Goal: Transaction & Acquisition: Book appointment/travel/reservation

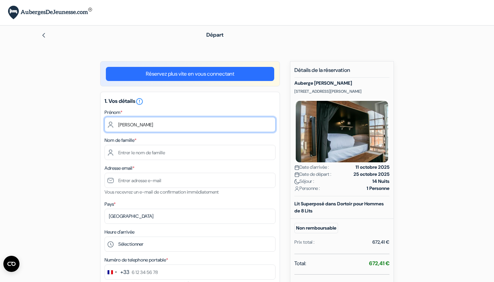
type input "[PERSON_NAME]"
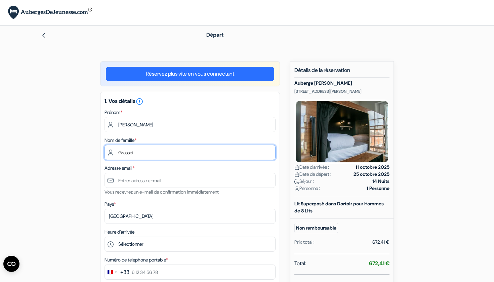
type input "Grasset"
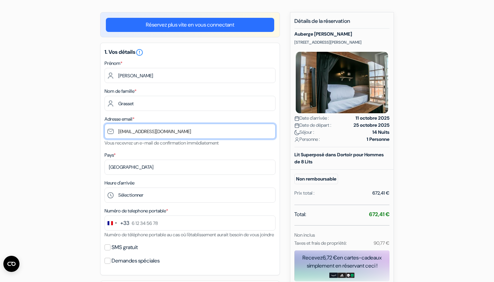
scroll to position [54, 0]
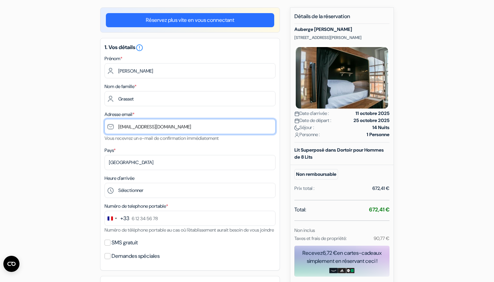
type input "[EMAIL_ADDRESS][DOMAIN_NAME]"
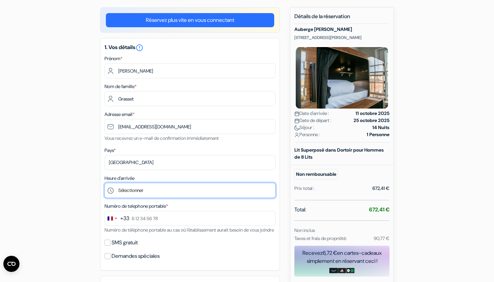
select select "19"
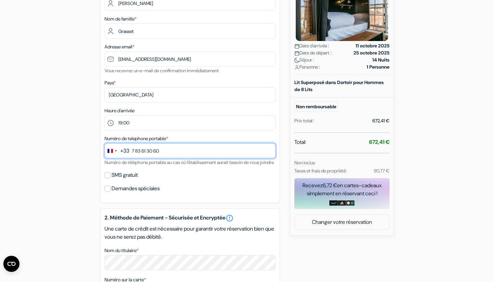
scroll to position [123, 0]
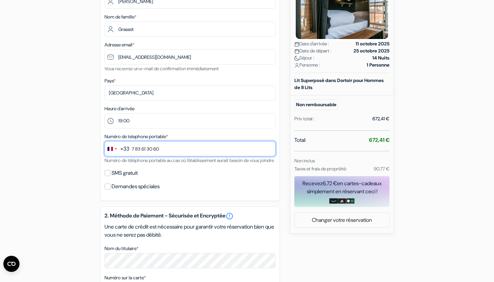
type input "7 83 61 30 60"
click at [152, 164] on div "Numéro de telephone portable * +33 244 results found No results found Afghanist…" at bounding box center [189, 148] width 171 height 32
click at [124, 178] on label "SMS gratuit" at bounding box center [125, 172] width 26 height 9
click at [110, 176] on input "SMS gratuit" at bounding box center [107, 173] width 6 height 6
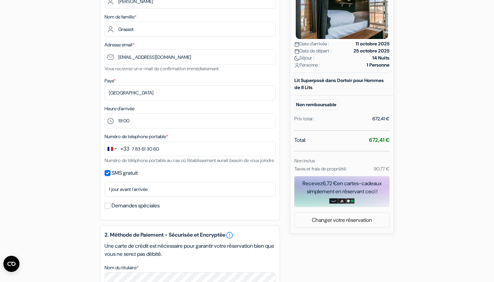
click at [124, 178] on label "SMS gratuit" at bounding box center [125, 172] width 26 height 9
click at [110, 176] on input "SMS gratuit" at bounding box center [107, 173] width 6 height 6
checkbox input "false"
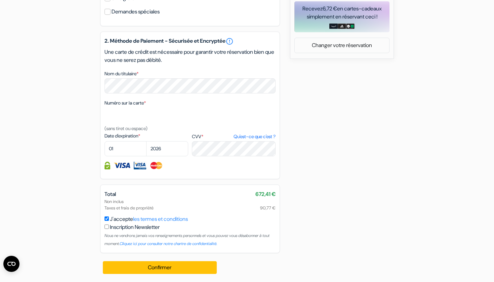
scroll to position [306, 0]
select select "08"
select select "2028"
click at [188, 269] on button "Confirmer Loading..." at bounding box center [160, 267] width 114 height 13
